Goal: Transaction & Acquisition: Obtain resource

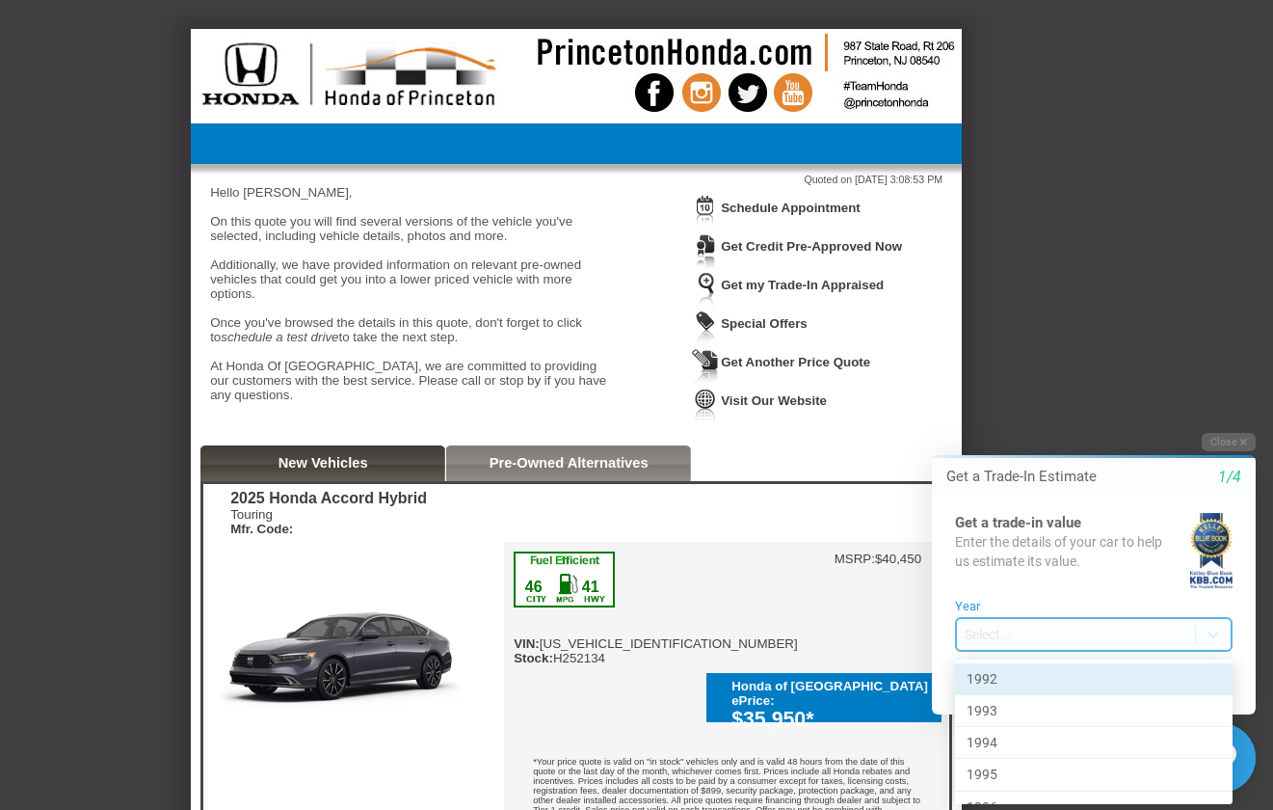
click at [1003, 415] on body "Welcome! Get a Trade-In Estimate 1/4 Get a trade-in value Enter the details of …" at bounding box center [1083, 415] width 382 height 0
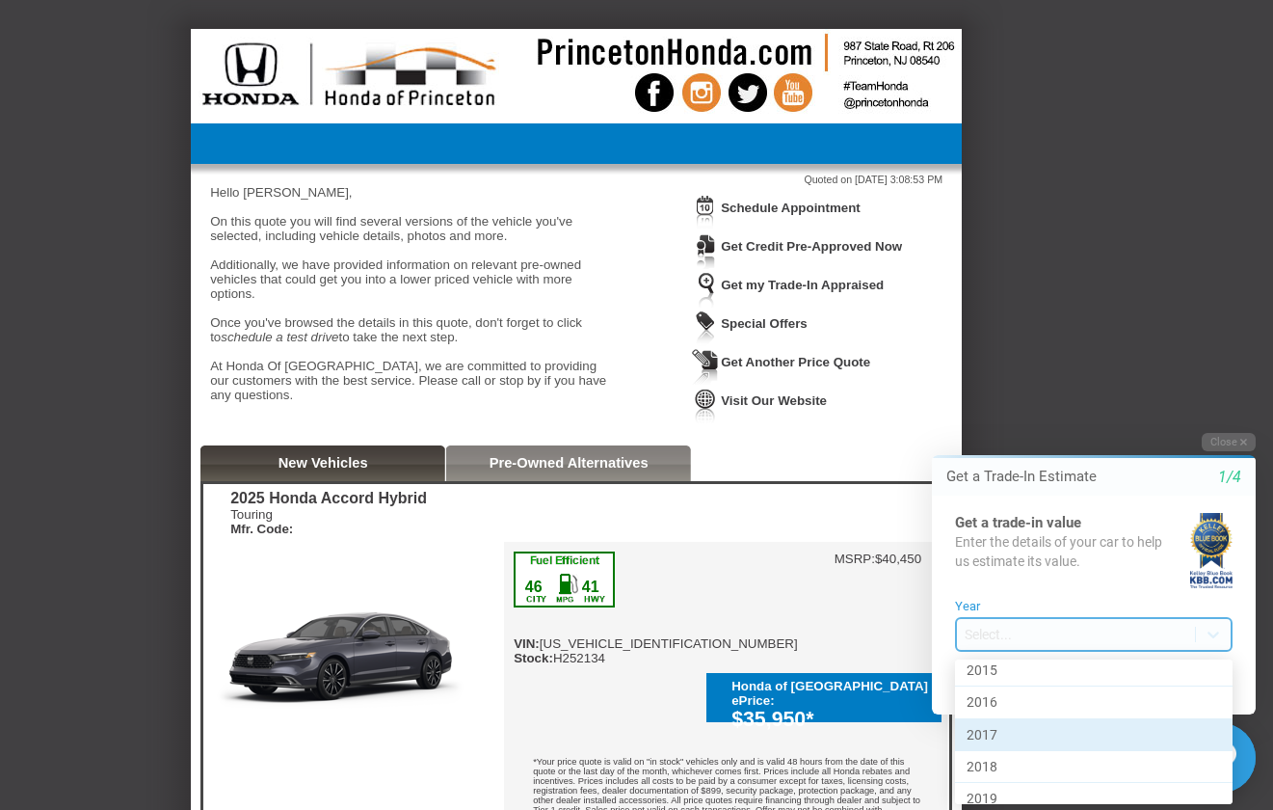
scroll to position [771, 0]
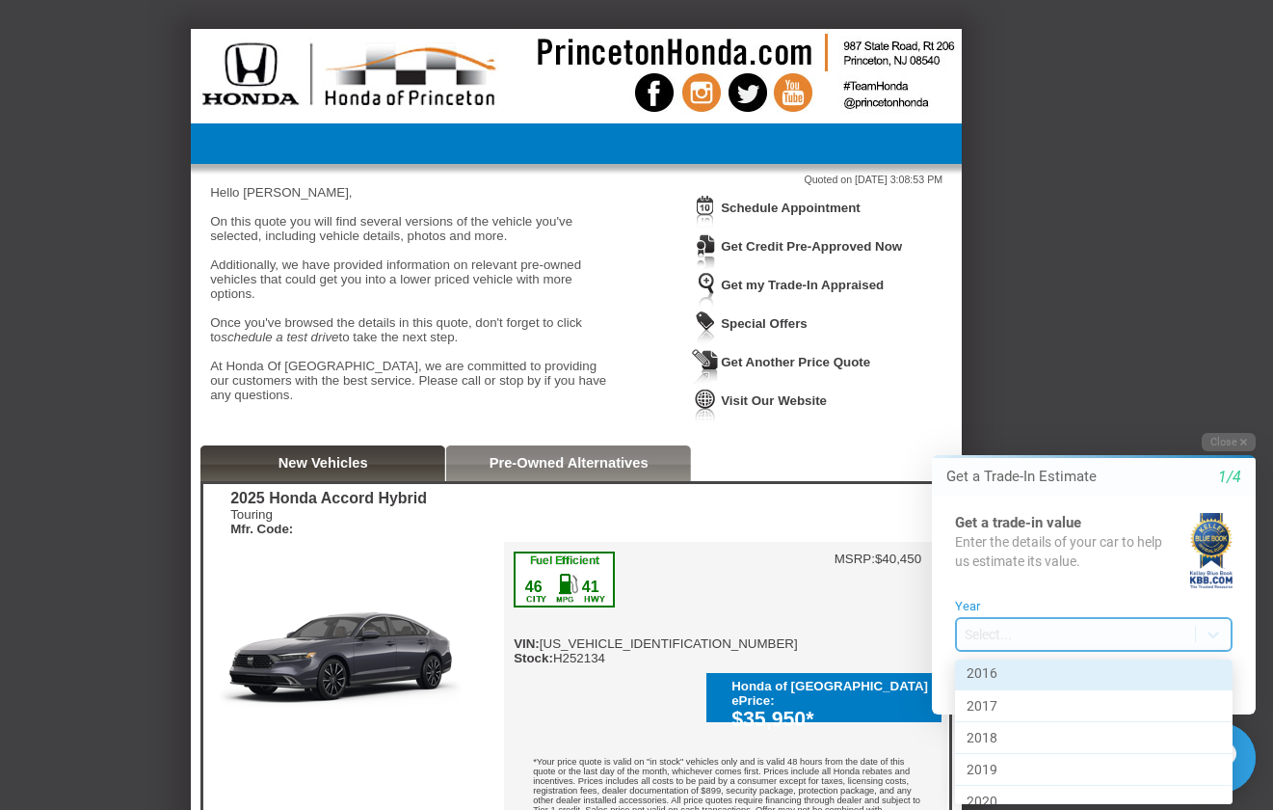
click at [498, 362] on div "Hello [PERSON_NAME], On this quote you will find several versions of the vehicl…" at bounding box center [412, 300] width 405 height 231
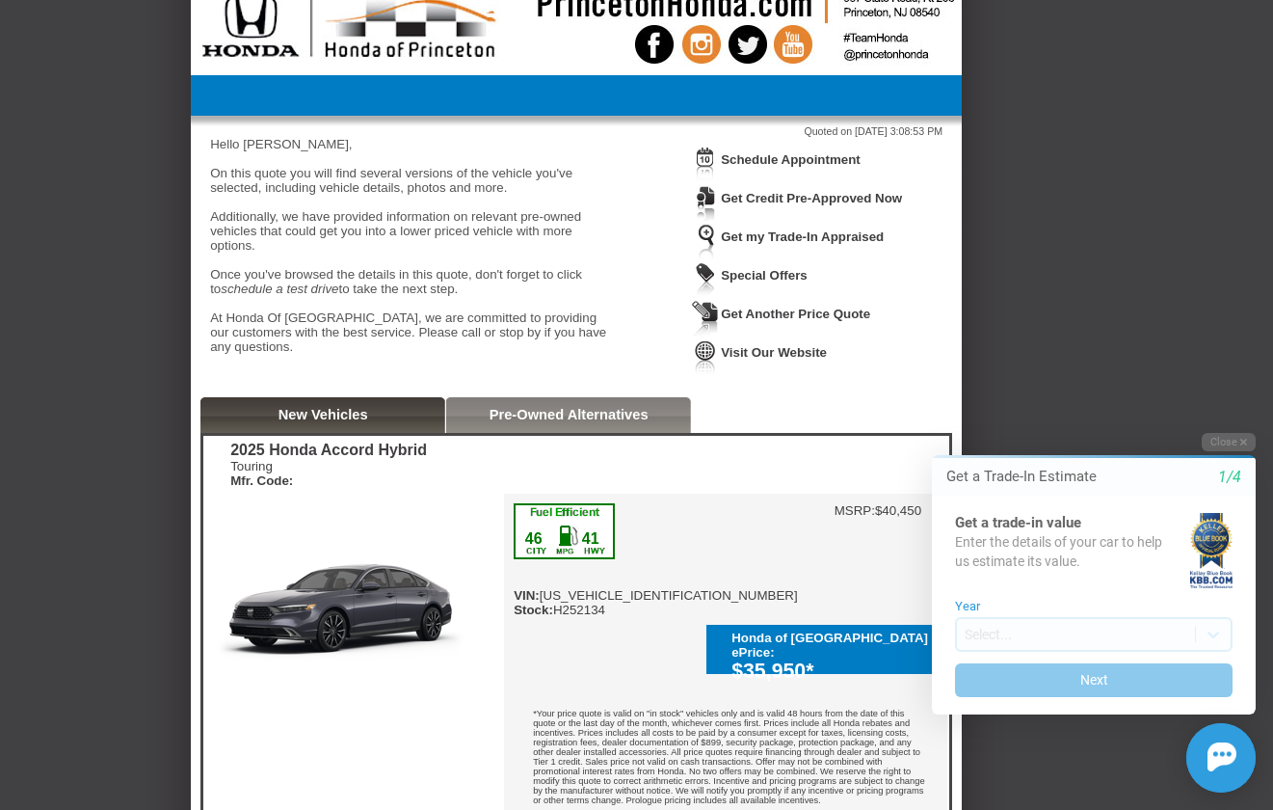
scroll to position [0, 0]
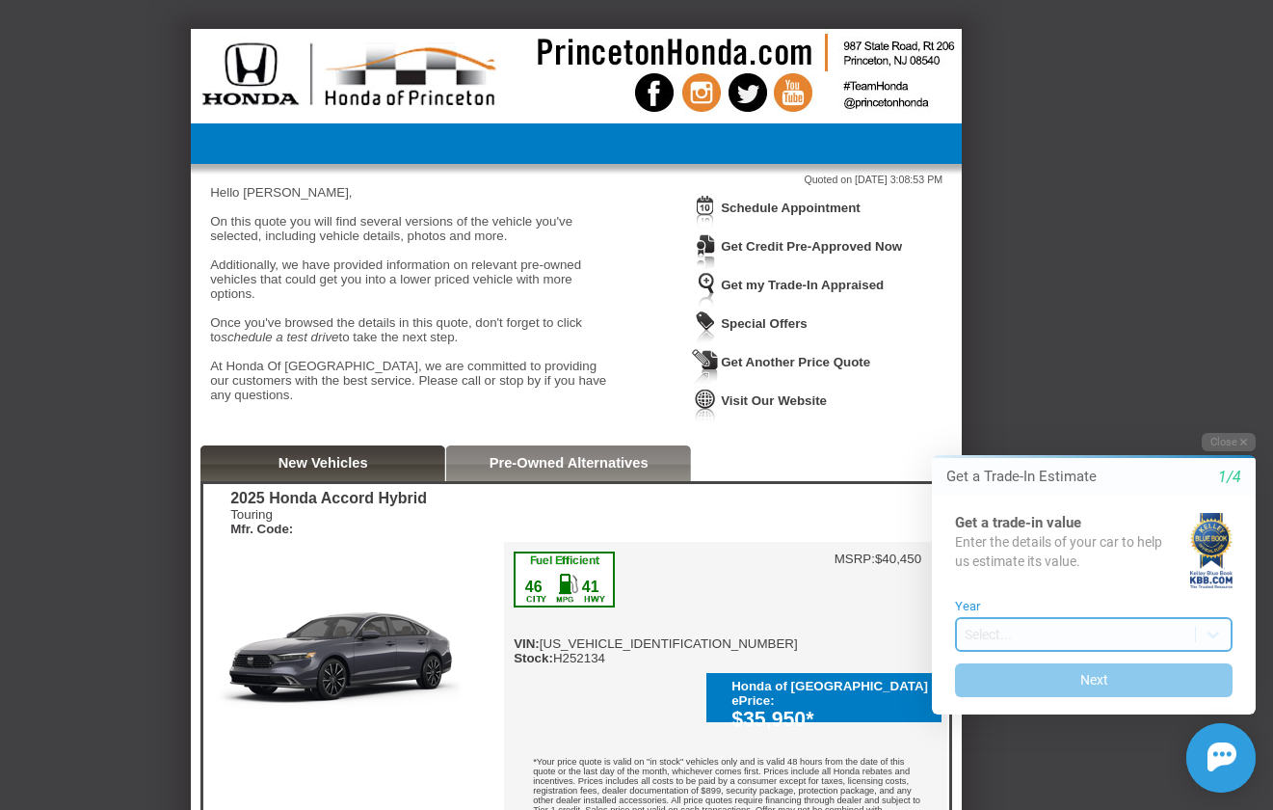
click at [1051, 415] on body "Welcome! Get a Trade-In Estimate 1/4 Get a trade-in value Enter the details of …" at bounding box center [1083, 415] width 382 height 0
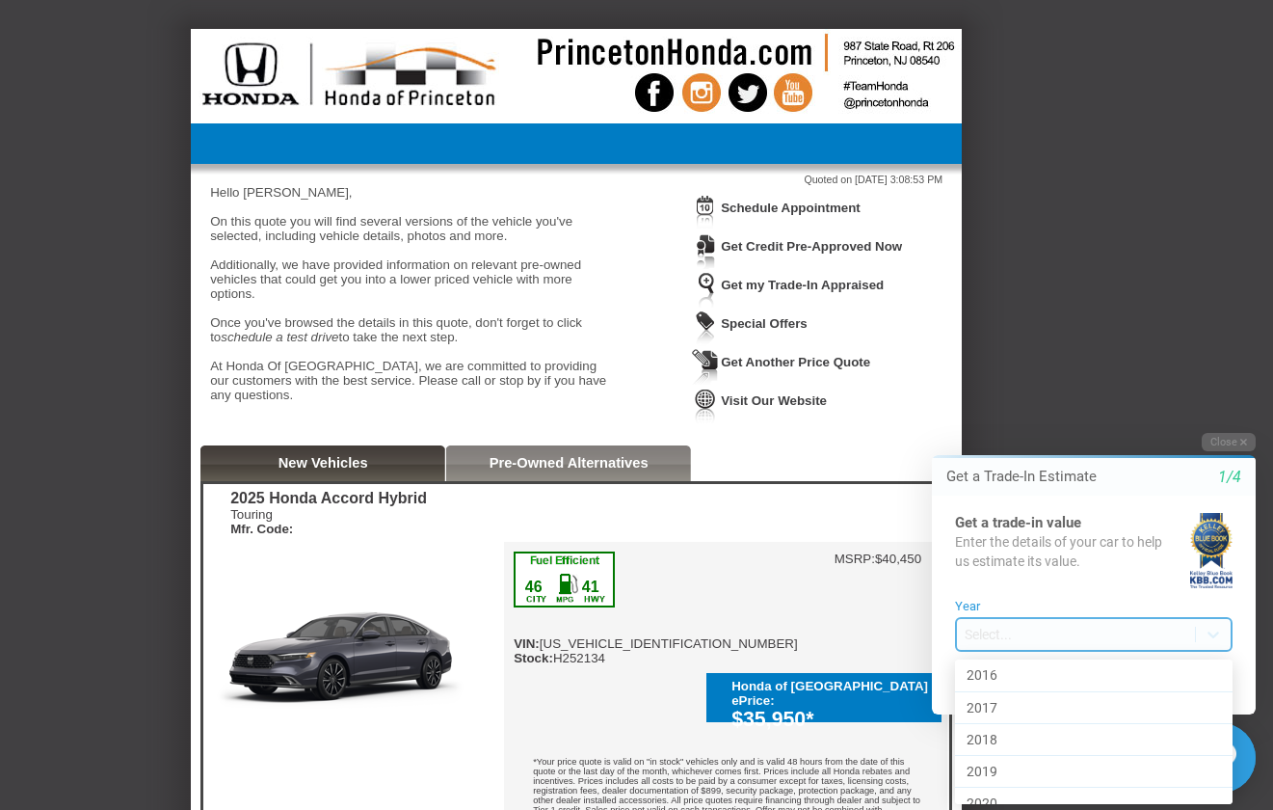
scroll to position [754, 0]
click at [1019, 716] on div "2017" at bounding box center [1094, 724] width 278 height 32
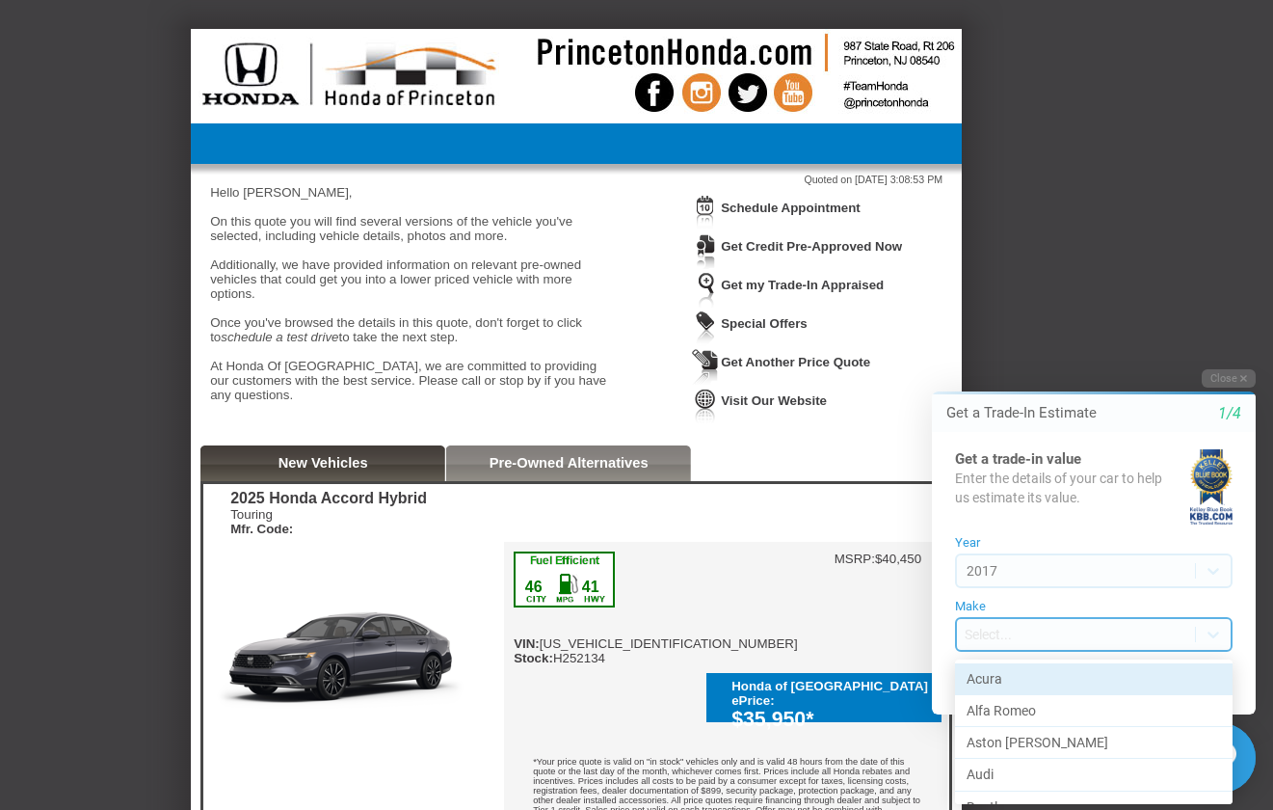
click at [1021, 352] on body "Welcome! Get a Trade-In Estimate 1/4 Get a trade-in value Enter the details of …" at bounding box center [1083, 352] width 382 height 0
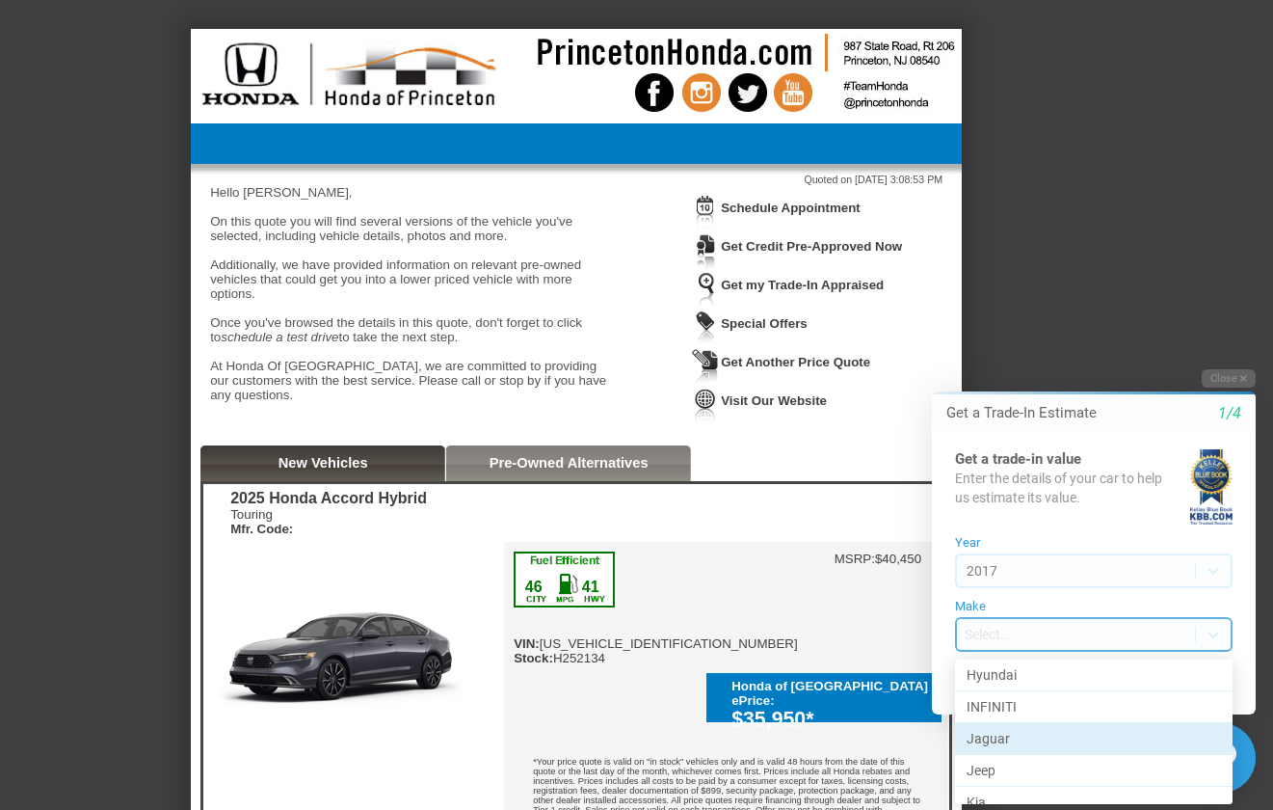
scroll to position [771, 0]
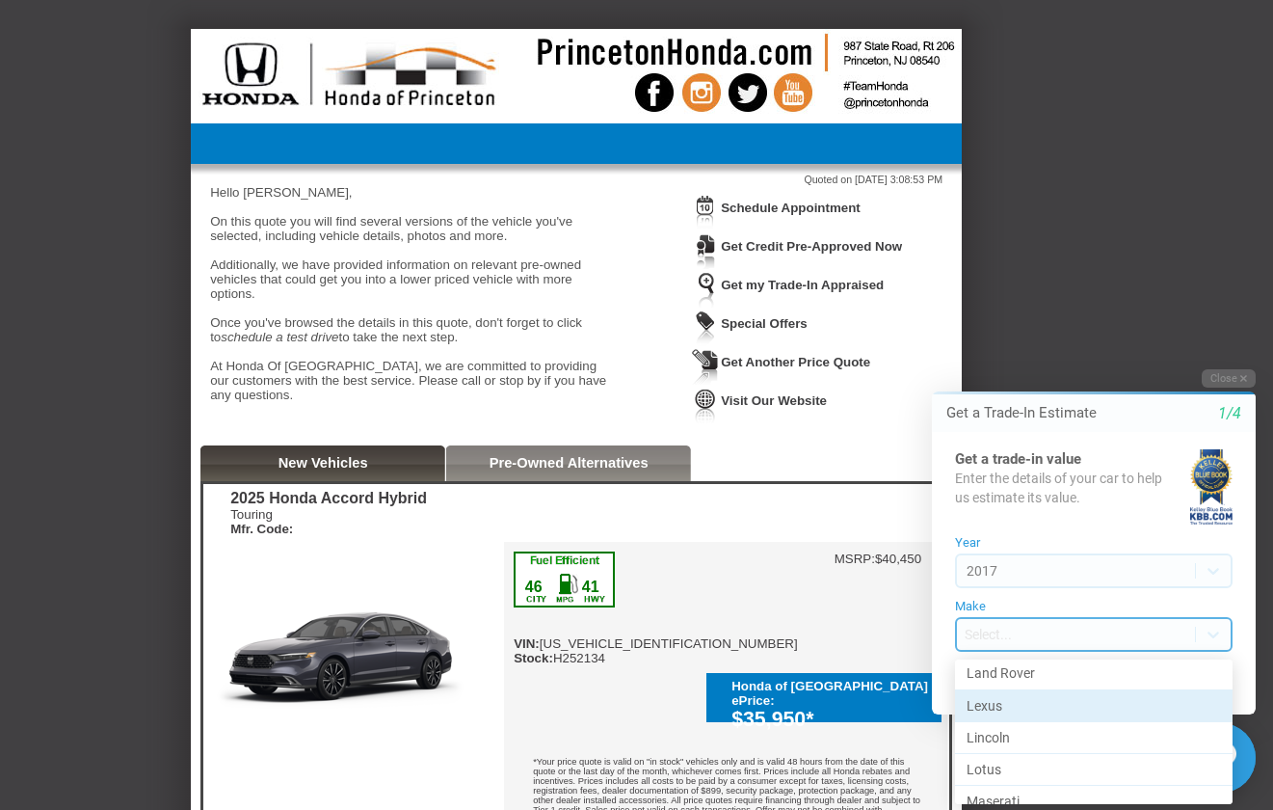
click at [1015, 707] on div "Lexus" at bounding box center [1094, 706] width 278 height 32
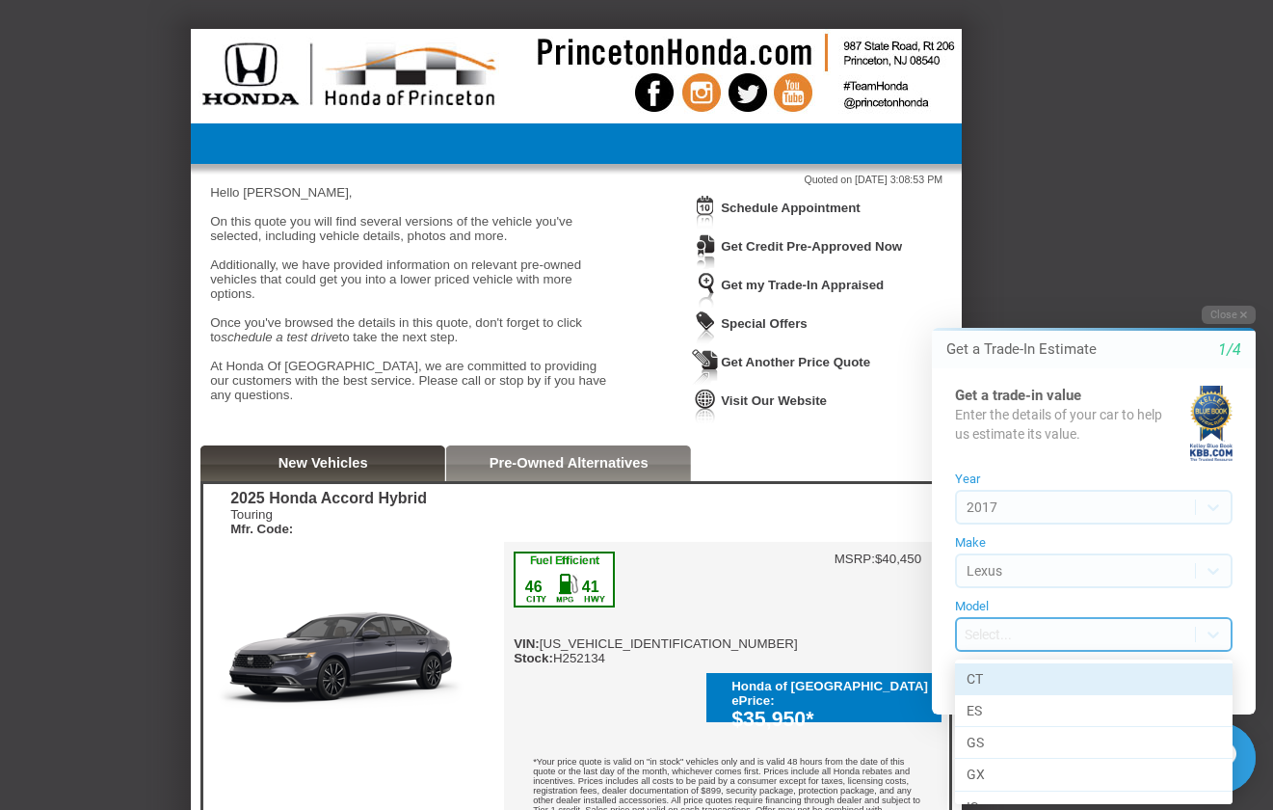
click at [1017, 288] on body "Welcome! Get a Trade-In Estimate 1/4 Get a trade-in value Enter the details of …" at bounding box center [1083, 288] width 382 height 0
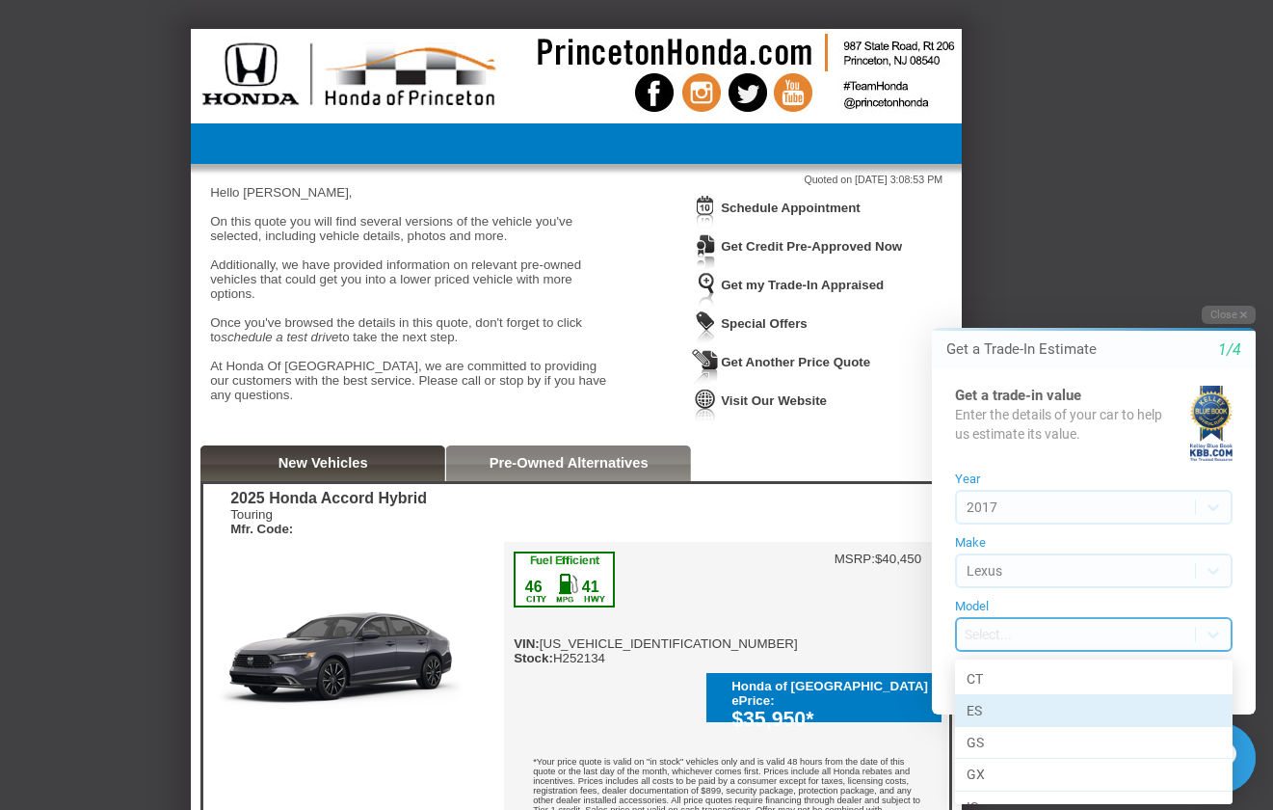
click at [1003, 716] on div "ES" at bounding box center [1094, 711] width 278 height 32
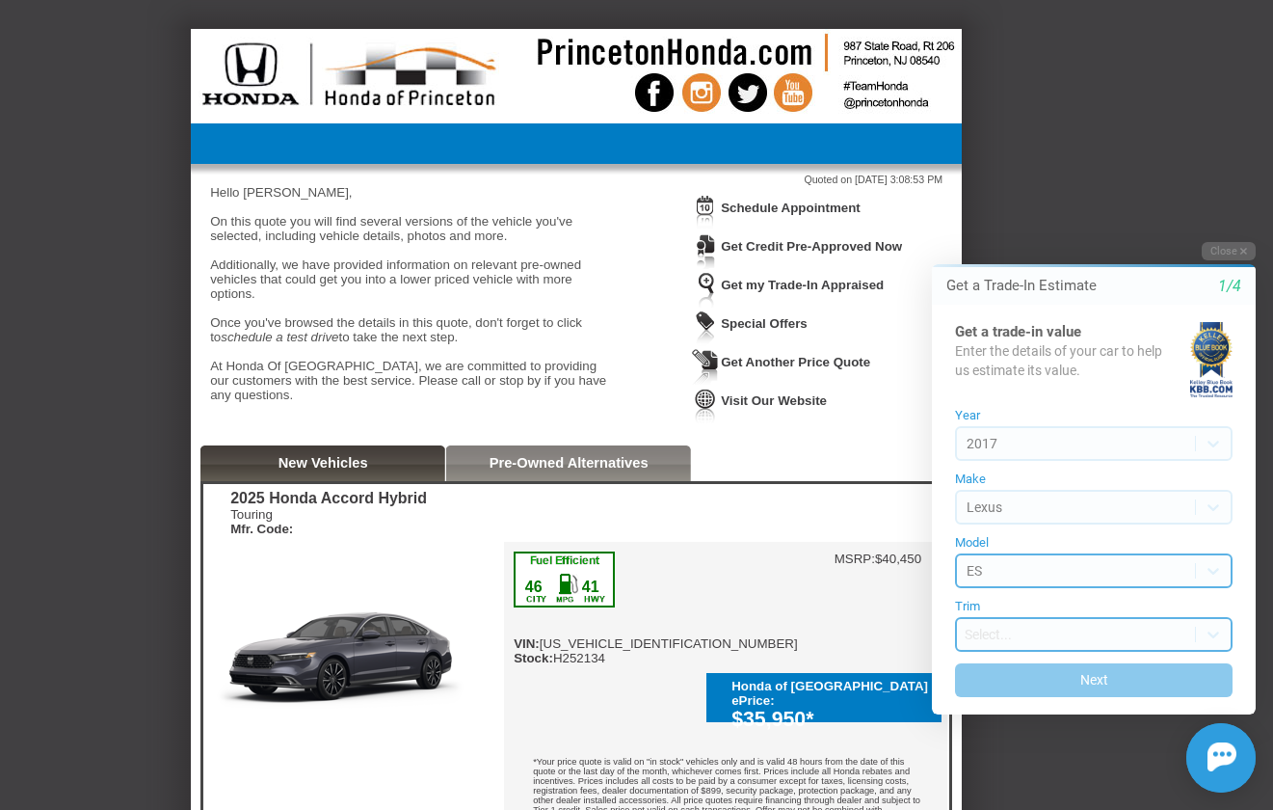
click at [999, 225] on body "Welcome! Get a Trade-In Estimate 1/4 Get a trade-in value Enter the details of …" at bounding box center [1083, 225] width 382 height 0
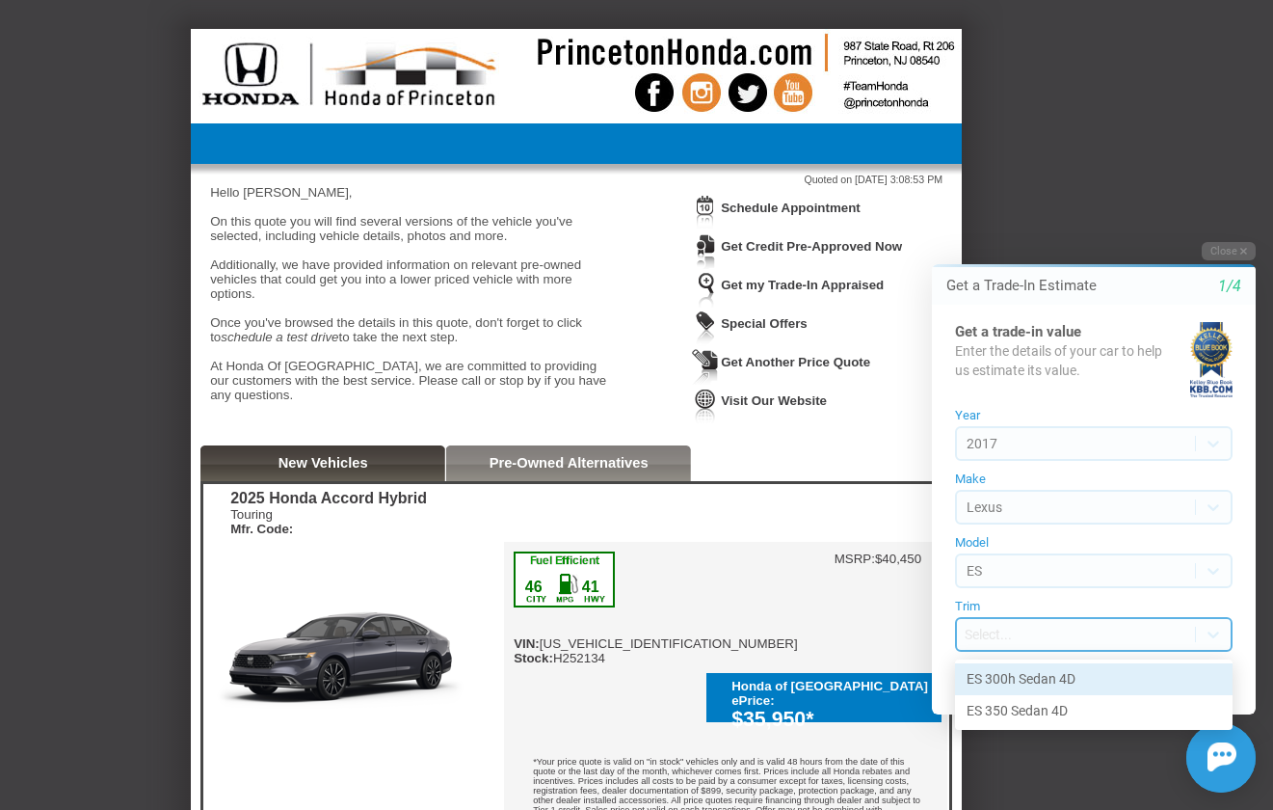
click at [1043, 675] on div "ES 300h Sedan 4D" at bounding box center [1094, 679] width 278 height 32
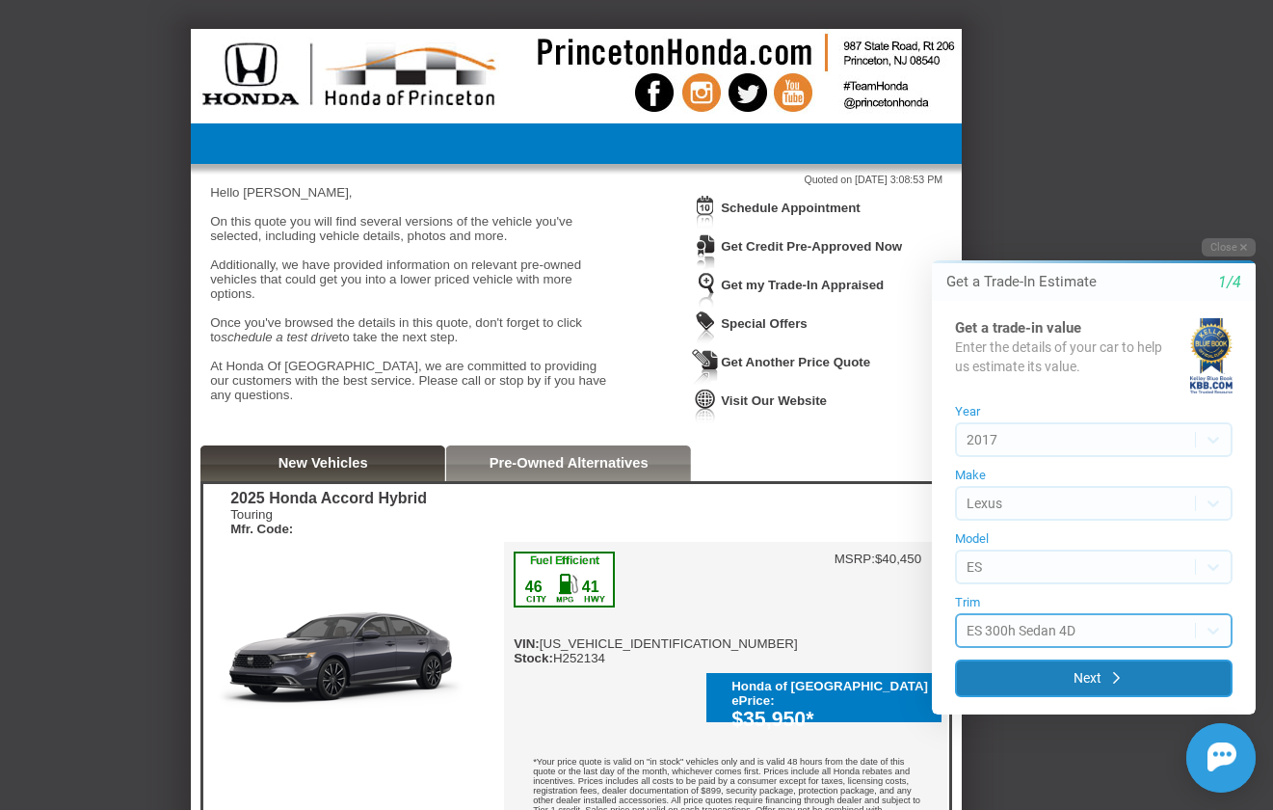
click at [1044, 680] on button "Next" at bounding box center [1094, 678] width 278 height 38
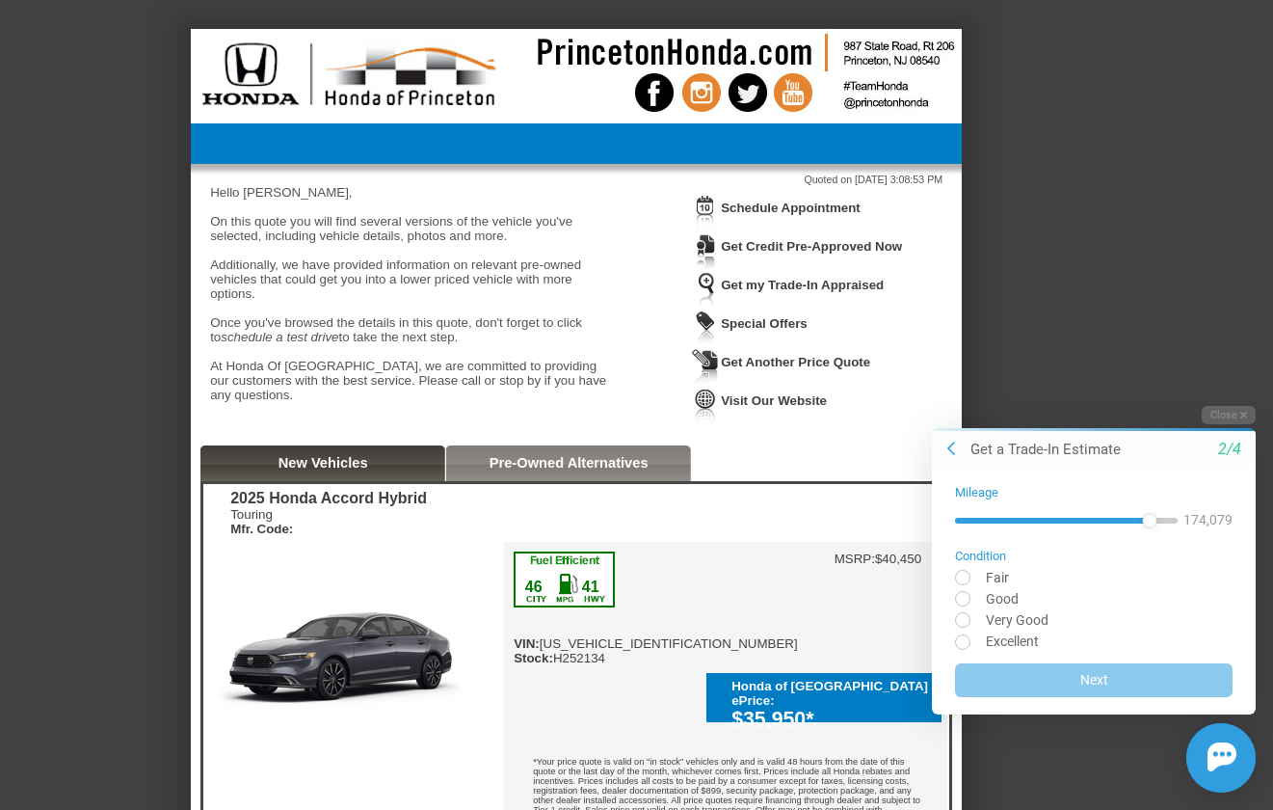
drag, startPoint x: 959, startPoint y: 527, endPoint x: 1150, endPoint y: 541, distance: 191.3
click at [1150, 541] on form "Mileage 174,079 Condition Fair Good Very Good Excellent Next" at bounding box center [1094, 590] width 278 height 211
click at [993, 577] on input "radio" at bounding box center [1094, 576] width 278 height 14
radio input "true"
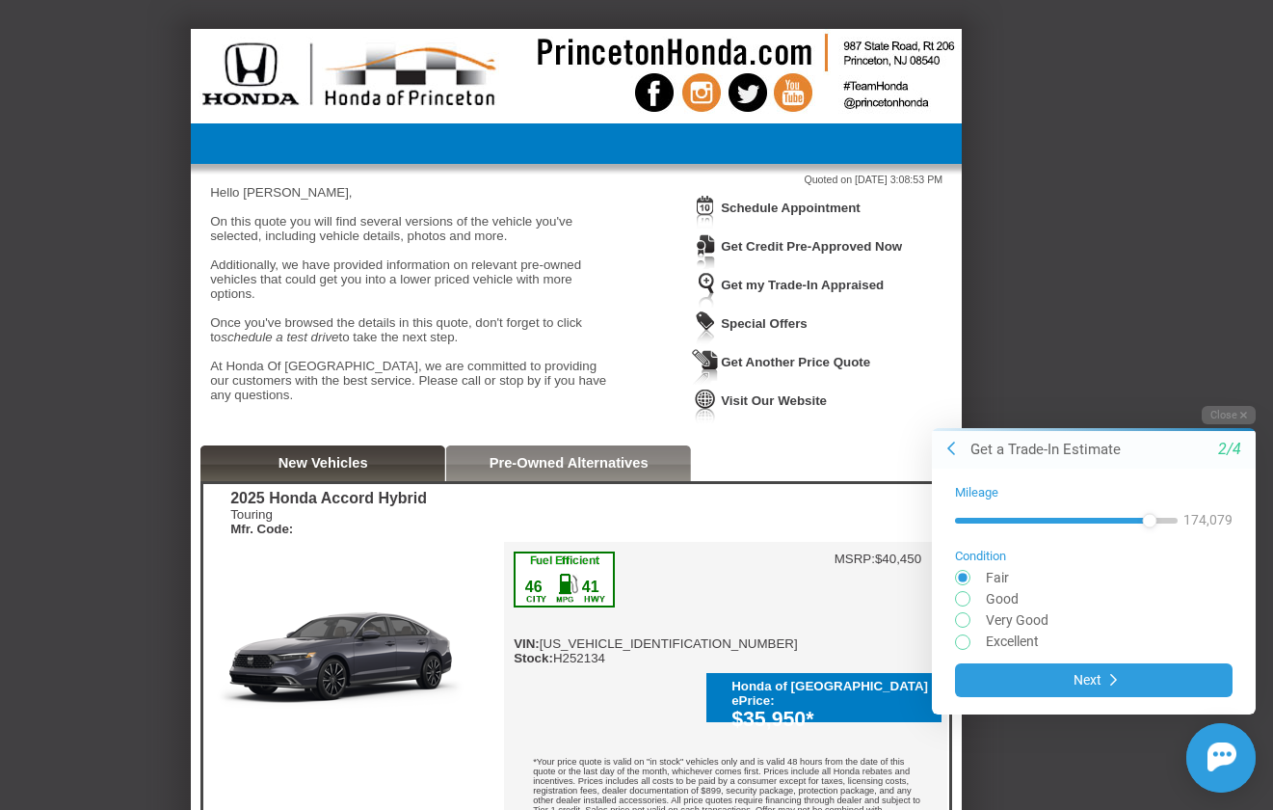
click at [1076, 699] on div "Mileage 174,079 Condition Fair Good Very Good Excellent Next" at bounding box center [1094, 591] width 324 height 246
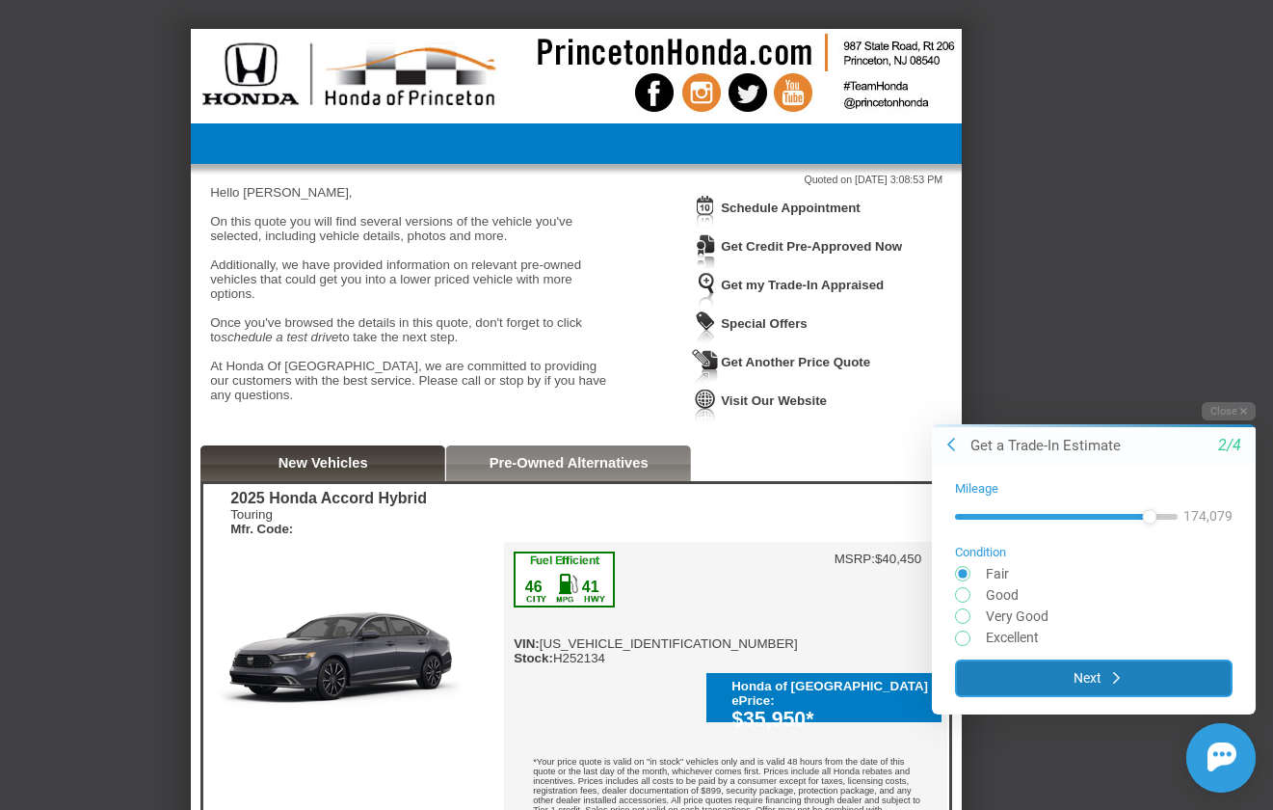
click at [1077, 676] on button "Next" at bounding box center [1094, 677] width 278 height 38
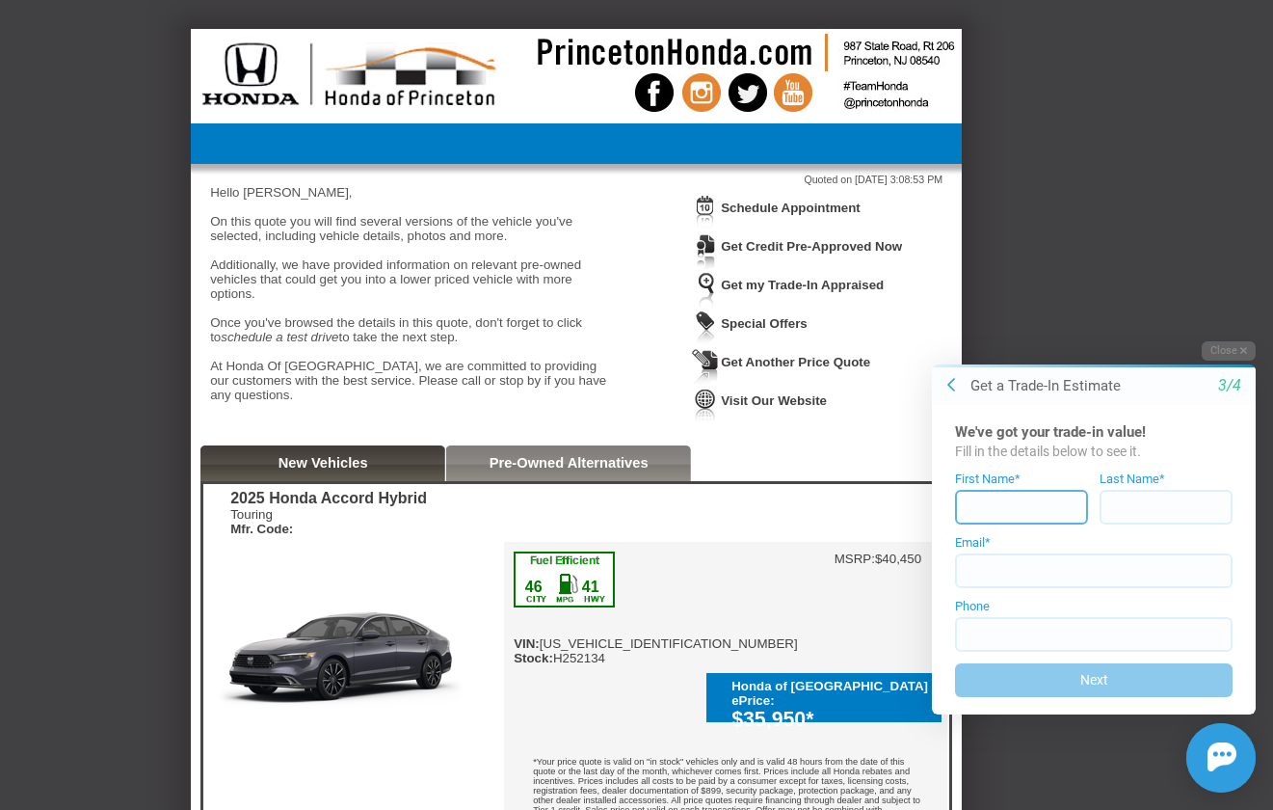
click at [1020, 514] on input at bounding box center [1021, 507] width 133 height 35
type input "[PERSON_NAME]"
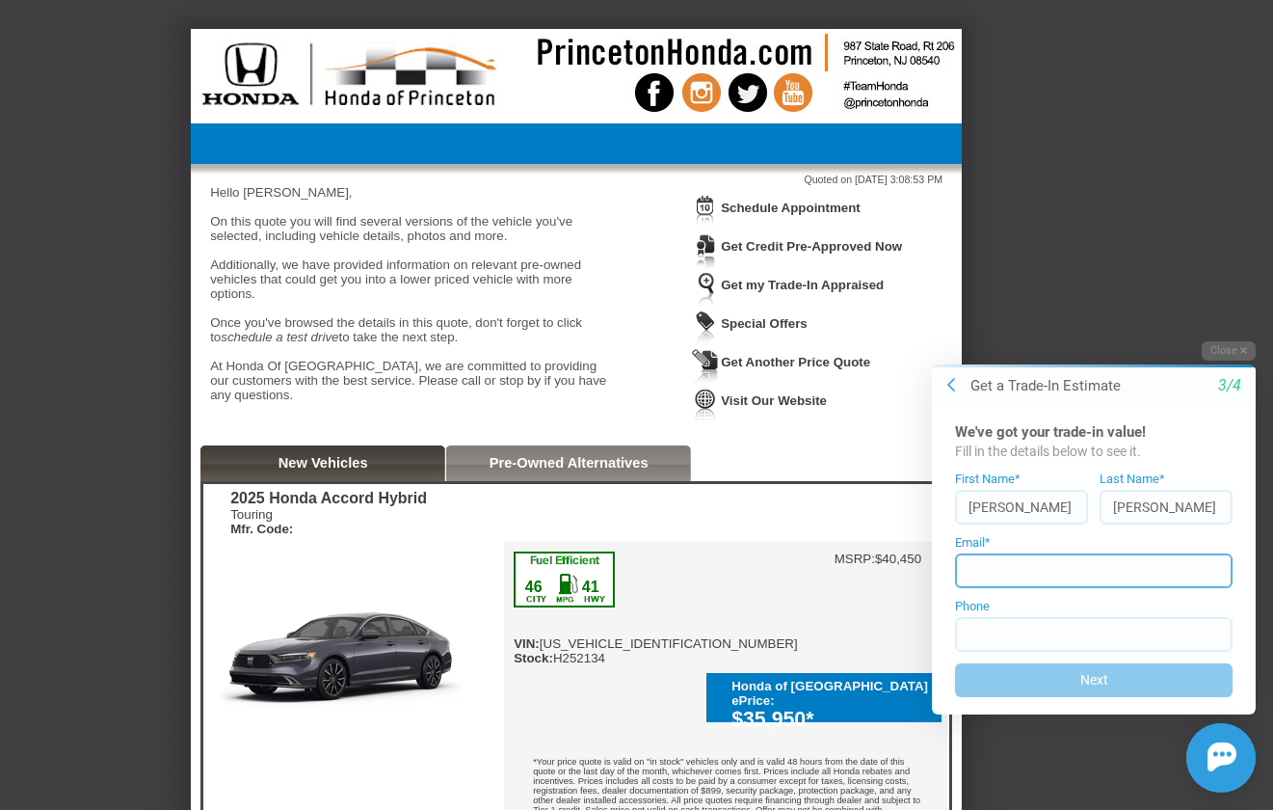
type input "[EMAIL_ADDRESS][DOMAIN_NAME]"
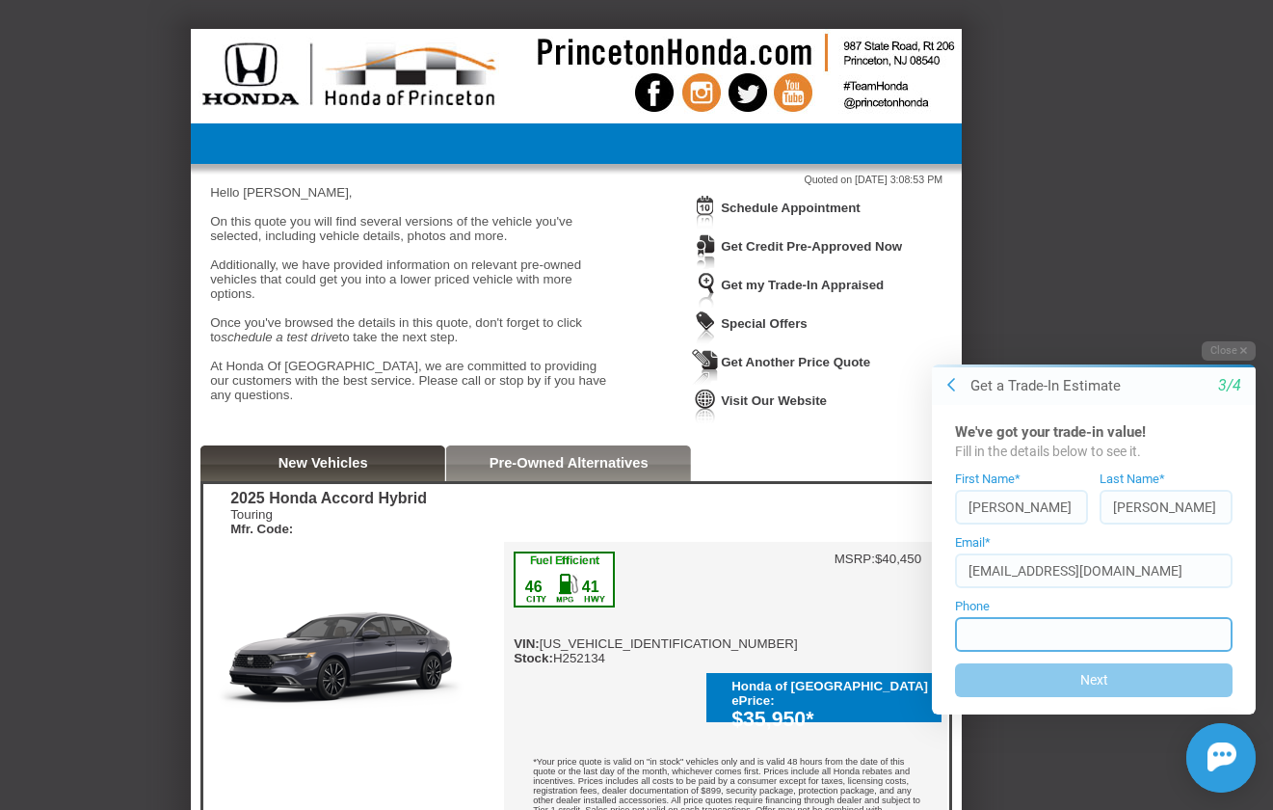
type input "[PHONE_NUMBER]"
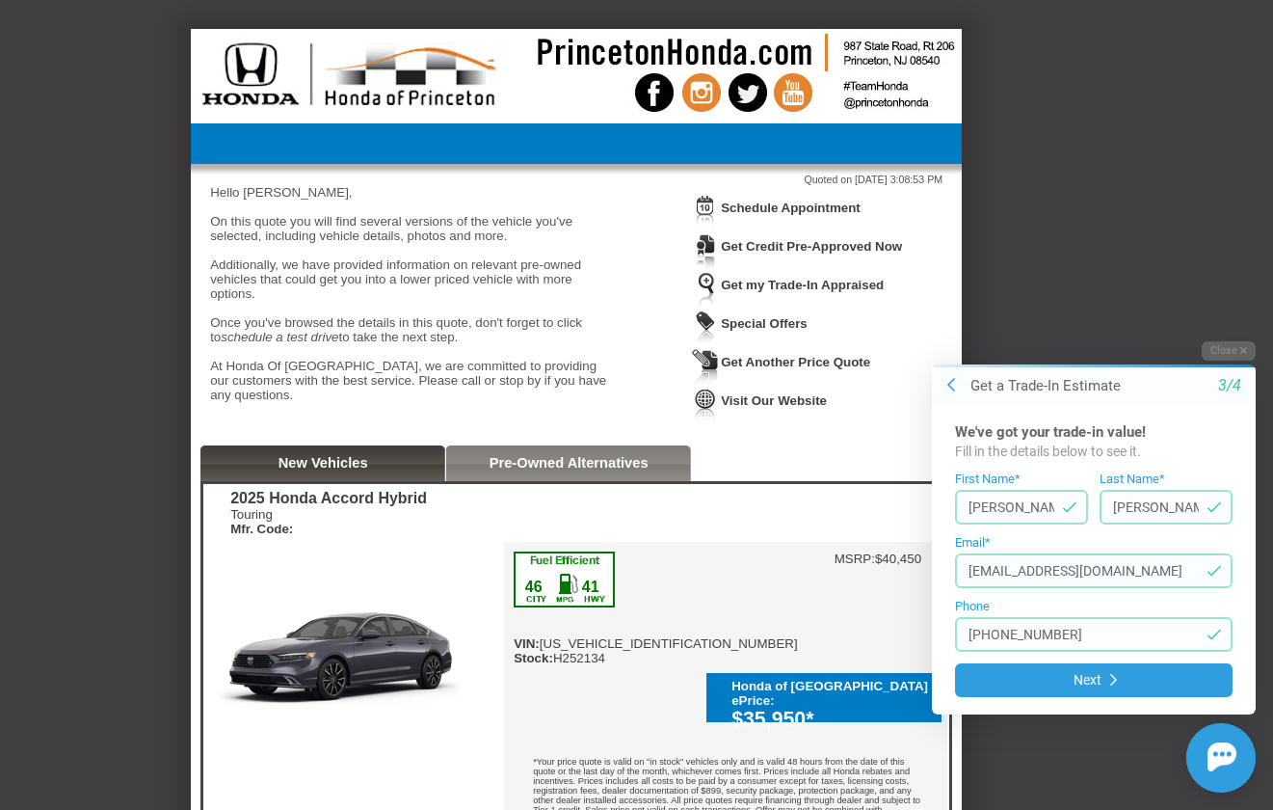
drag, startPoint x: 1017, startPoint y: 625, endPoint x: 827, endPoint y: 604, distance: 191.0
click at [892, 324] on html "Welcome! Get a Trade-In Estimate [DATE]'ve got your trade-in value! Fill in the…" at bounding box center [1083, 324] width 382 height 0
click at [957, 375] on button at bounding box center [951, 385] width 21 height 21
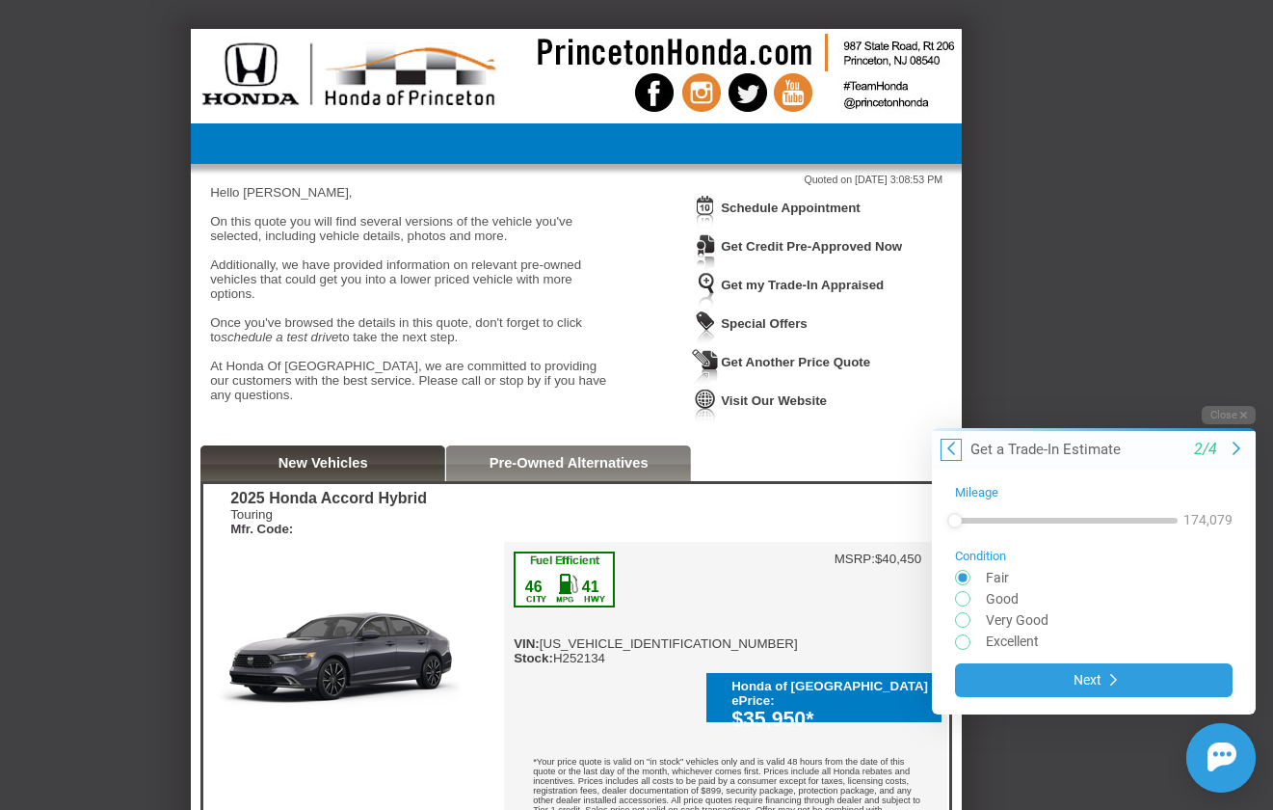
click at [947, 445] on button at bounding box center [951, 448] width 21 height 21
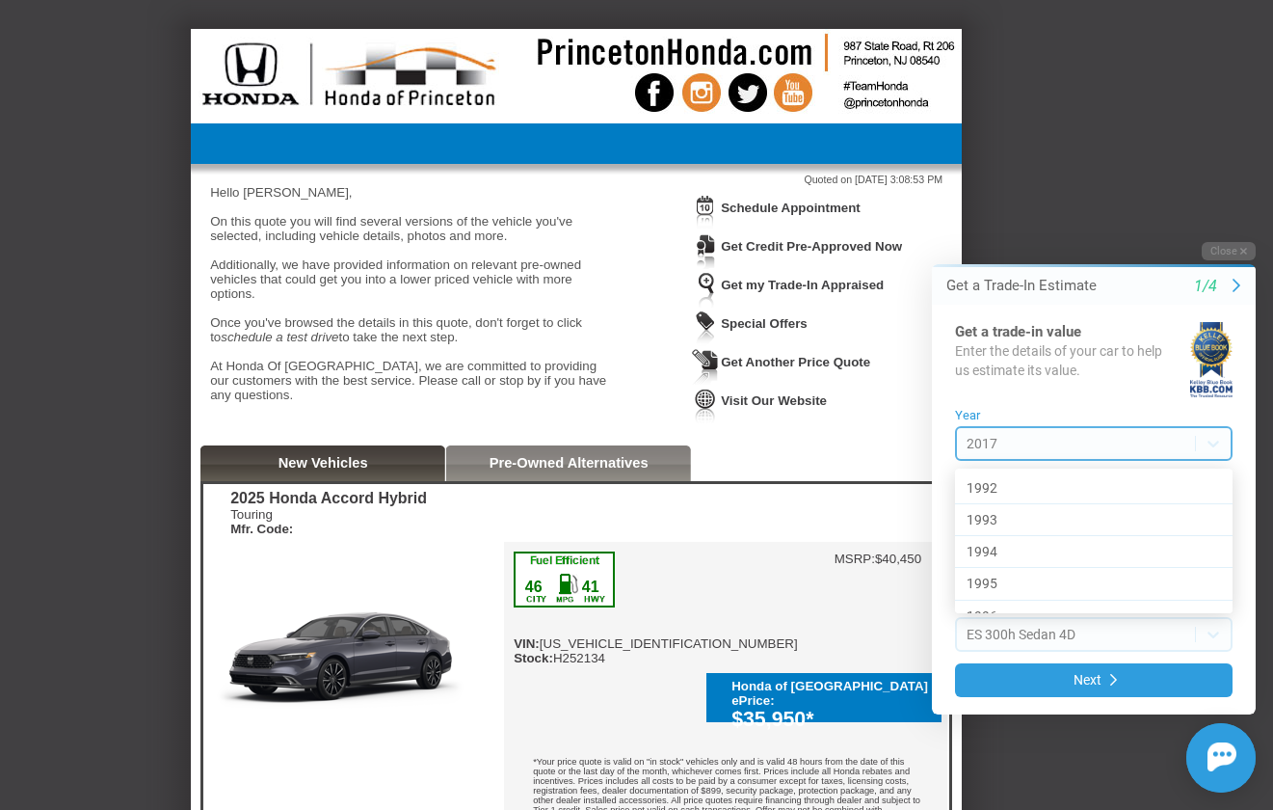
click at [1026, 225] on body "Welcome! Get a Trade-In Estimate 1/4 Get a trade-in value Enter the details of …" at bounding box center [1083, 225] width 382 height 0
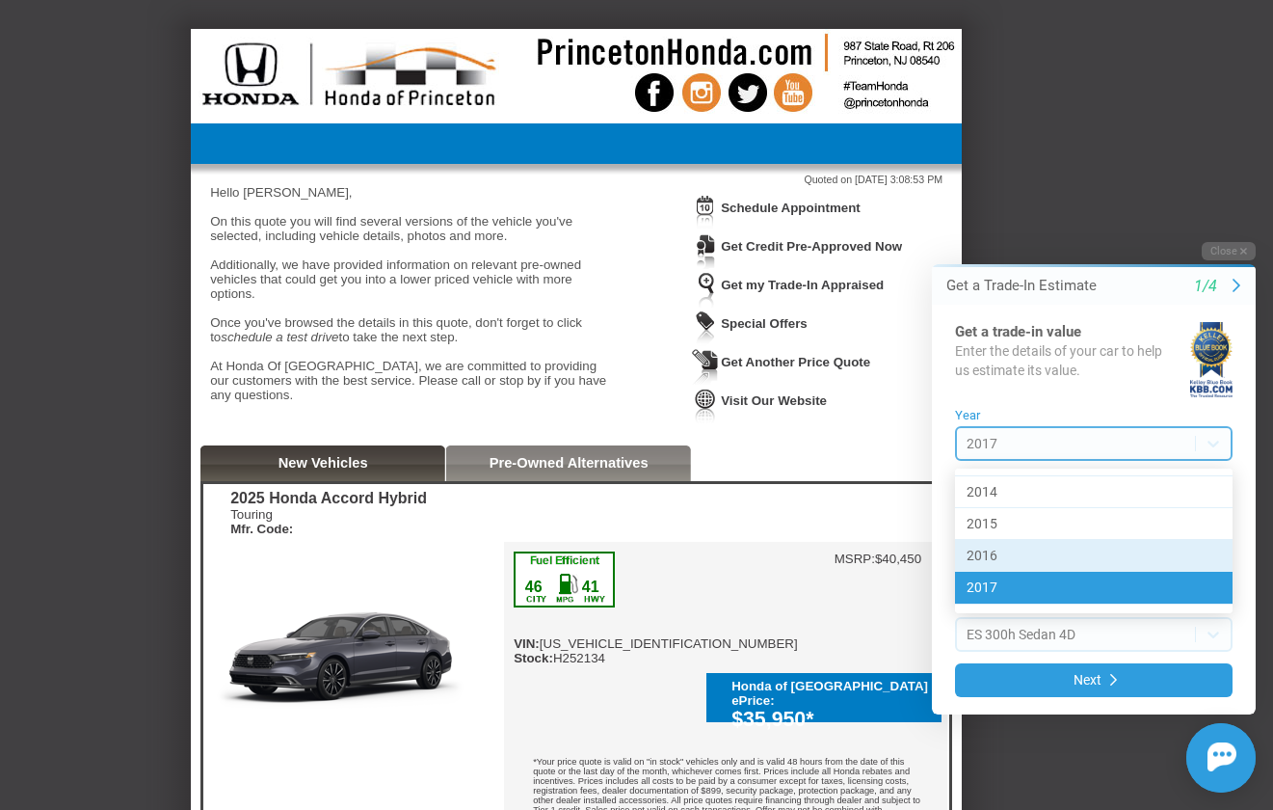
click at [1019, 548] on div "2016" at bounding box center [1094, 556] width 278 height 32
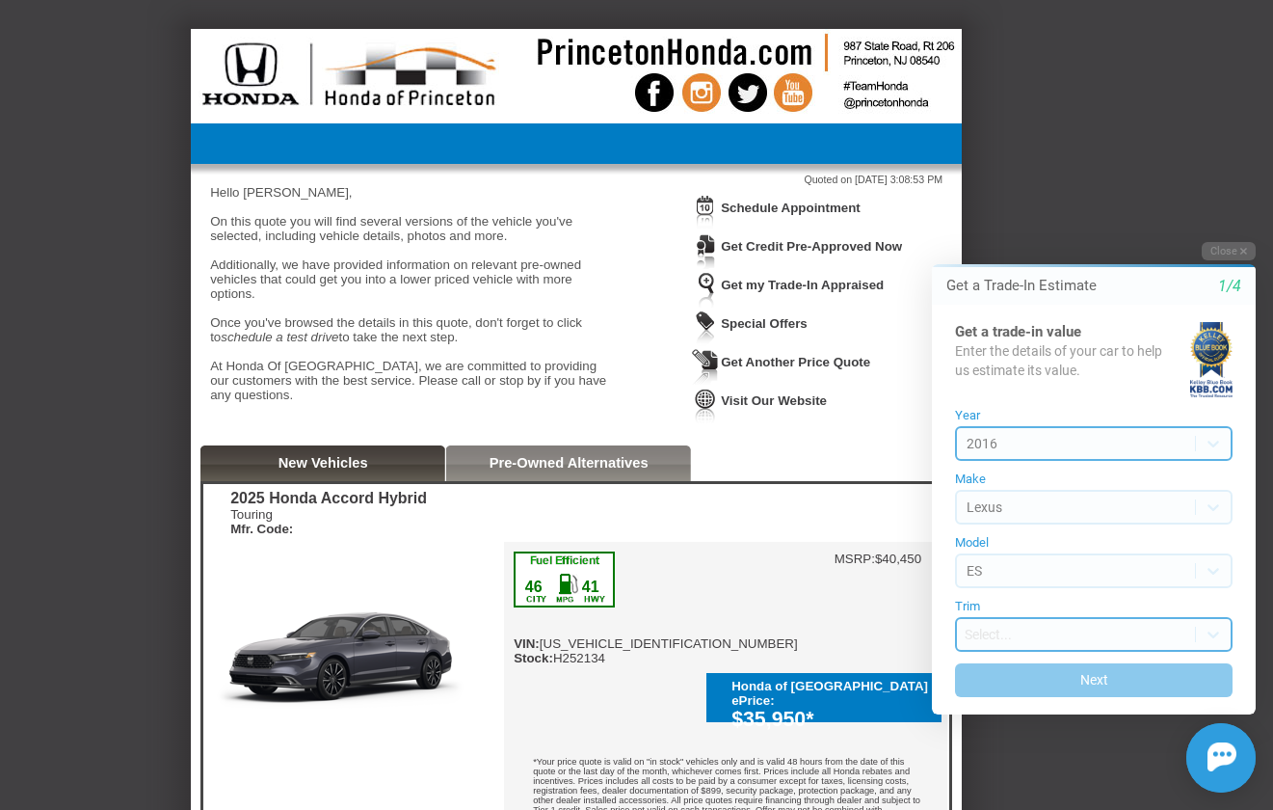
click at [1003, 225] on body "Welcome! Get a Trade-In Estimate 1/4 Get a trade-in value Enter the details of …" at bounding box center [1083, 225] width 382 height 0
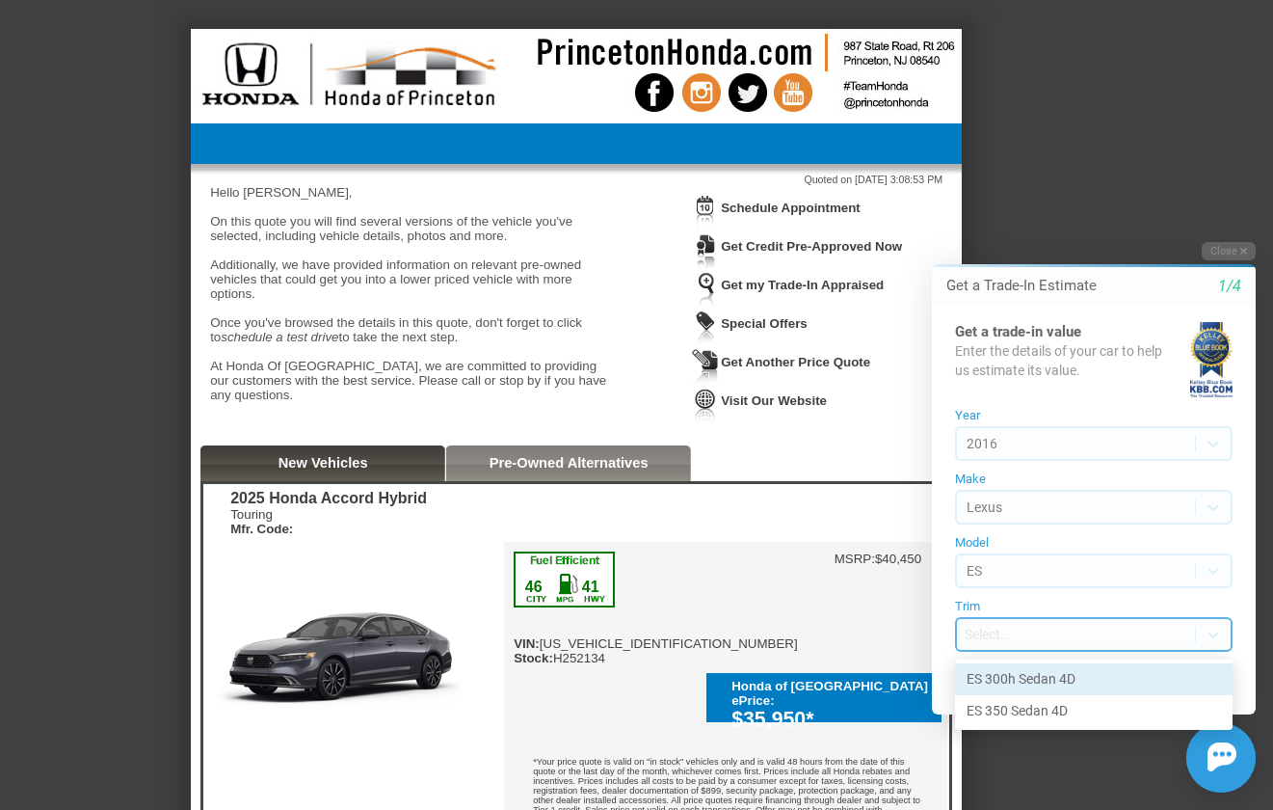
click at [1007, 679] on div "ES 300h Sedan 4D" at bounding box center [1094, 679] width 278 height 32
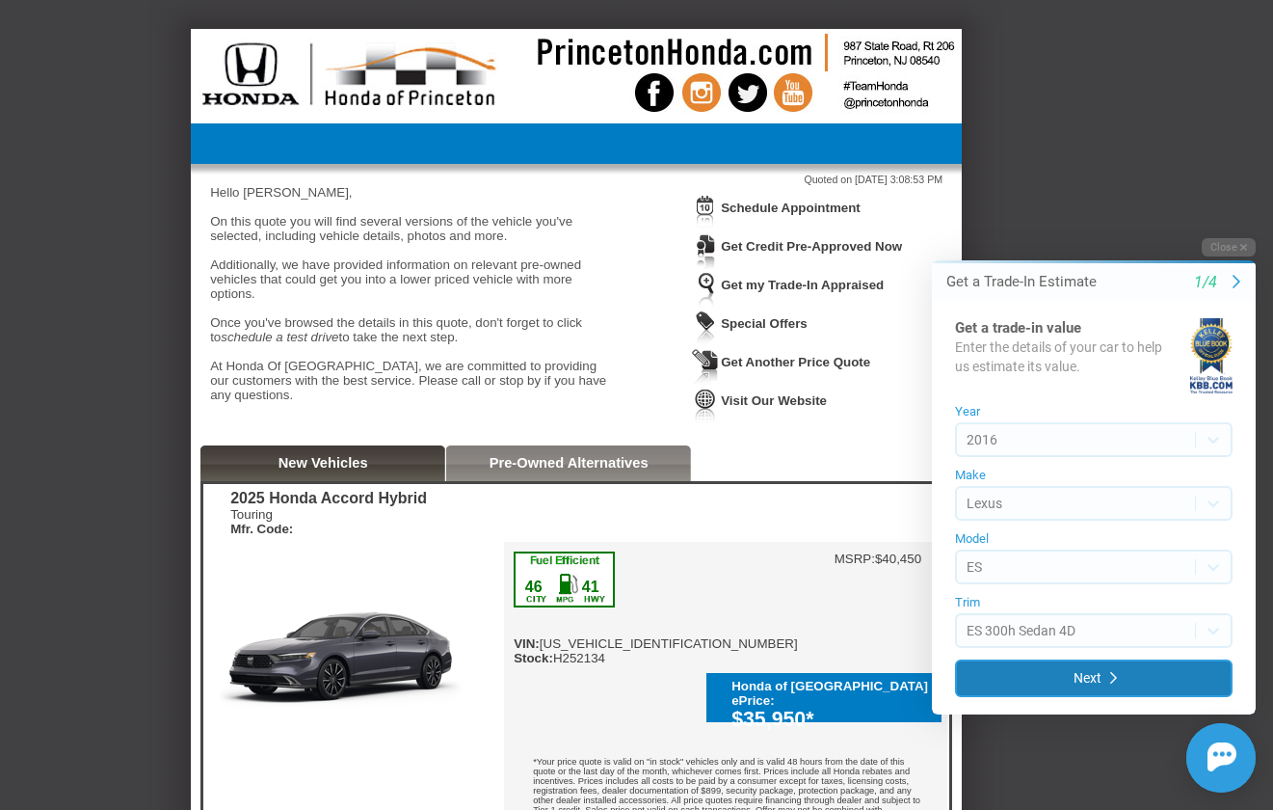
click at [1007, 679] on button "Next" at bounding box center [1094, 678] width 278 height 38
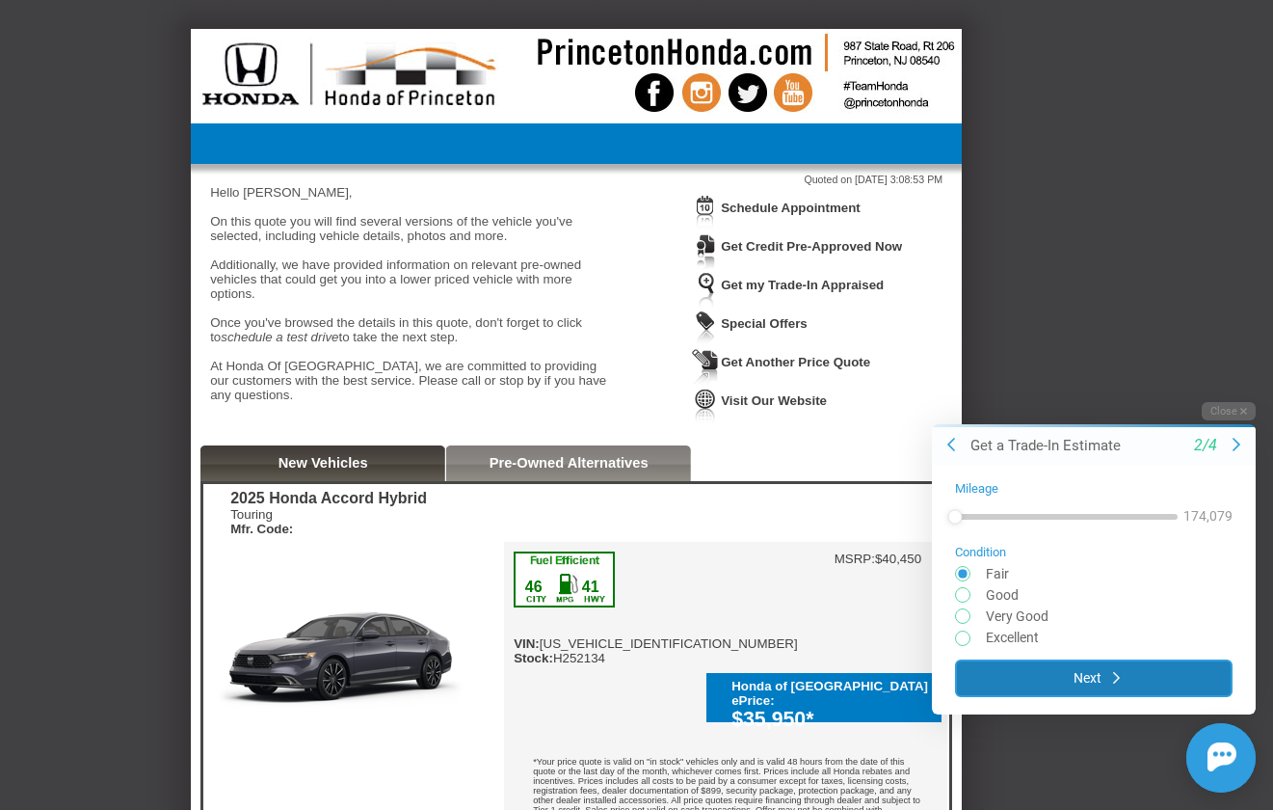
click at [1024, 678] on button "Next" at bounding box center [1094, 677] width 278 height 38
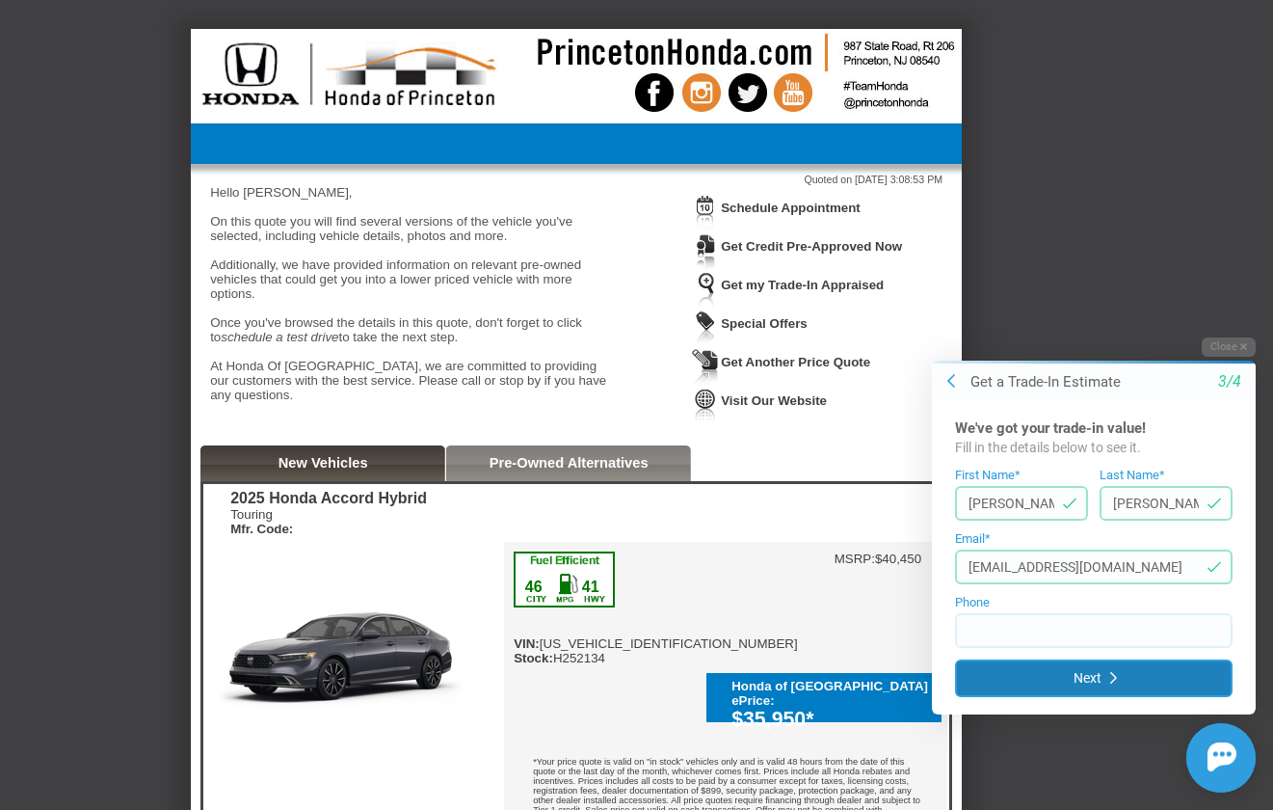
click at [1024, 678] on button "Next" at bounding box center [1094, 678] width 278 height 38
